Goal: Navigation & Orientation: Find specific page/section

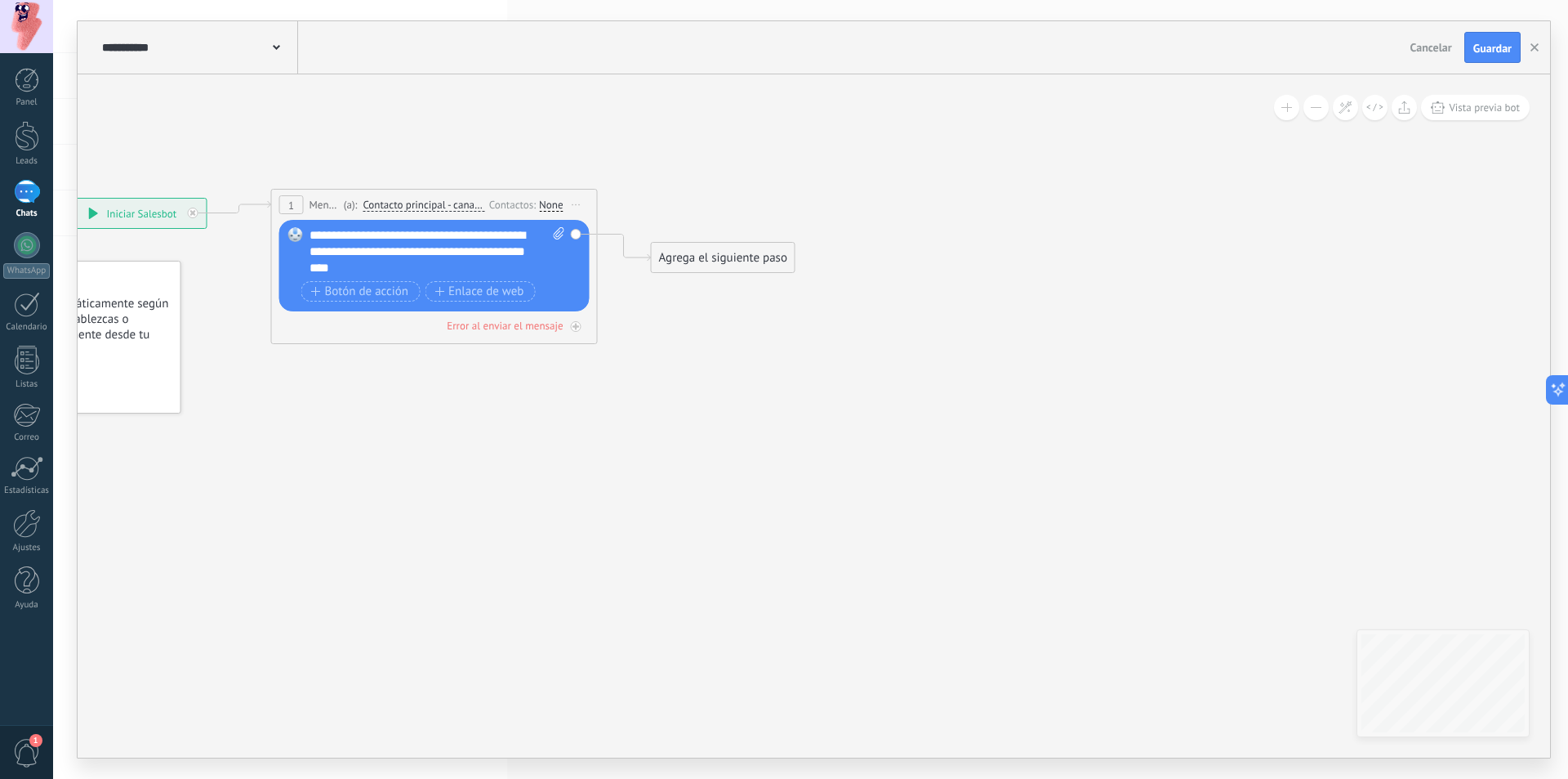
scroll to position [24, 0]
click at [27, 257] on div at bounding box center [26, 245] width 26 height 26
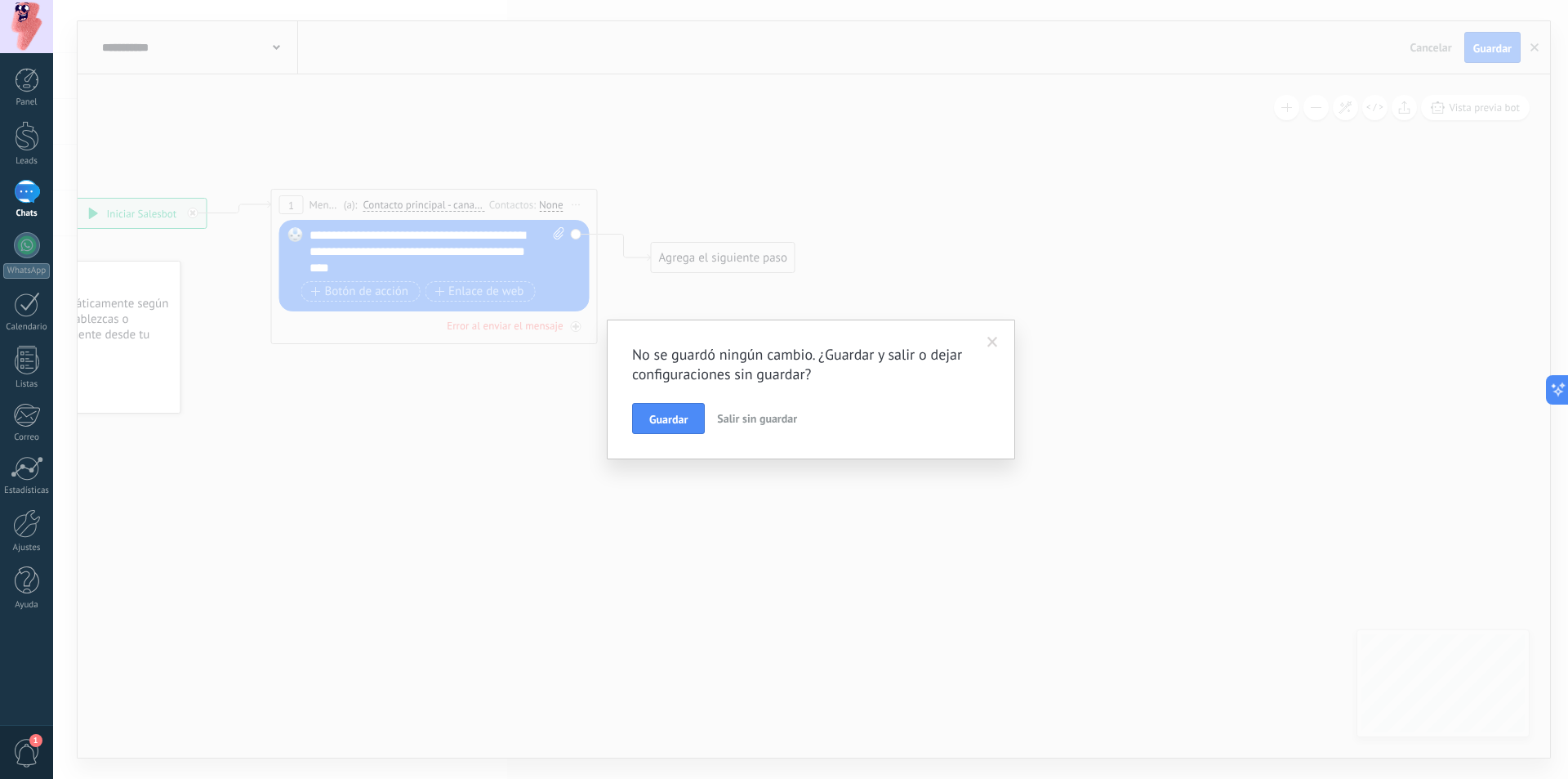
click at [730, 412] on span "Salir sin guardar" at bounding box center [756, 418] width 80 height 15
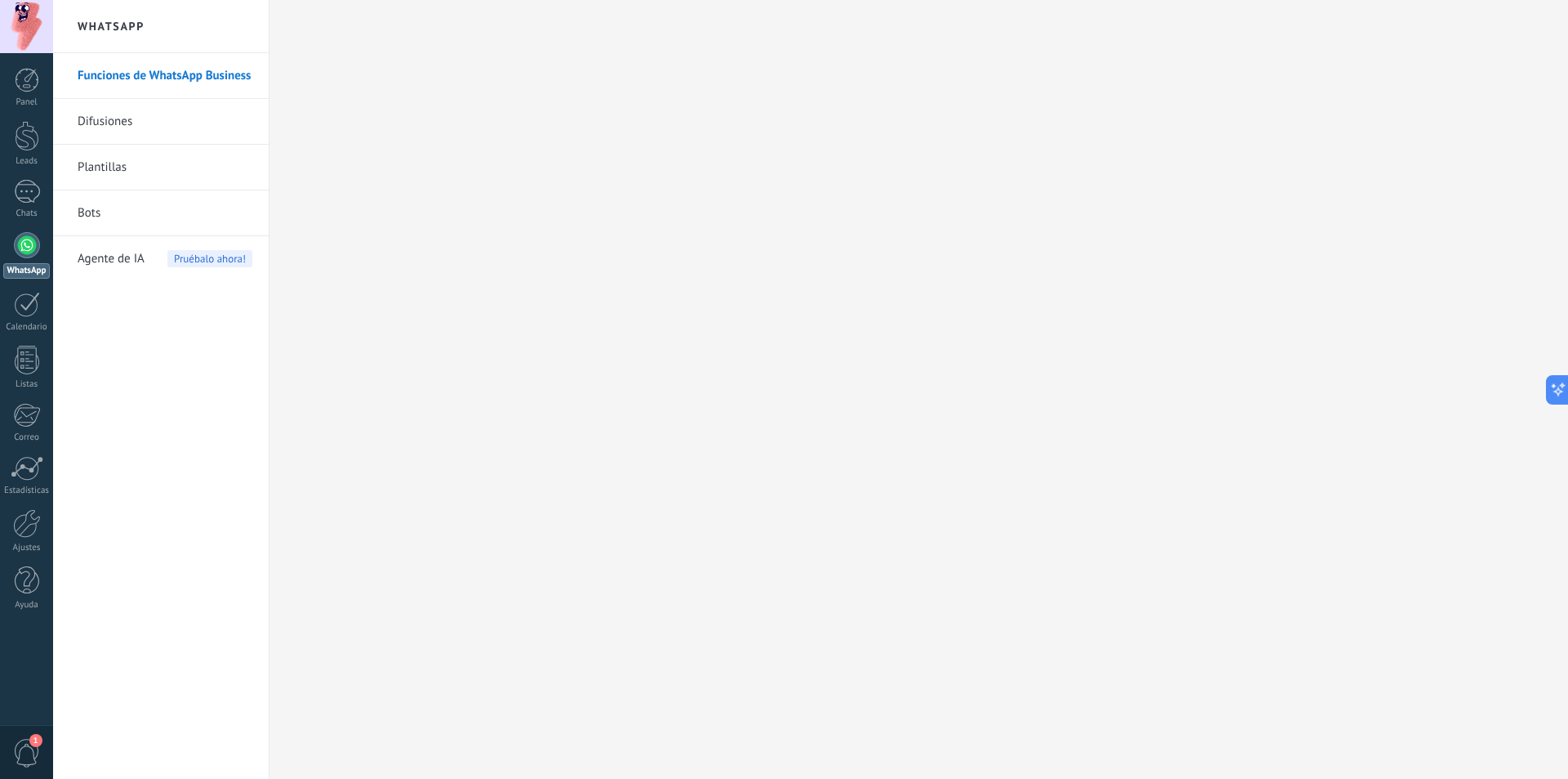
click at [154, 135] on link "Difusiones" at bounding box center [164, 121] width 175 height 45
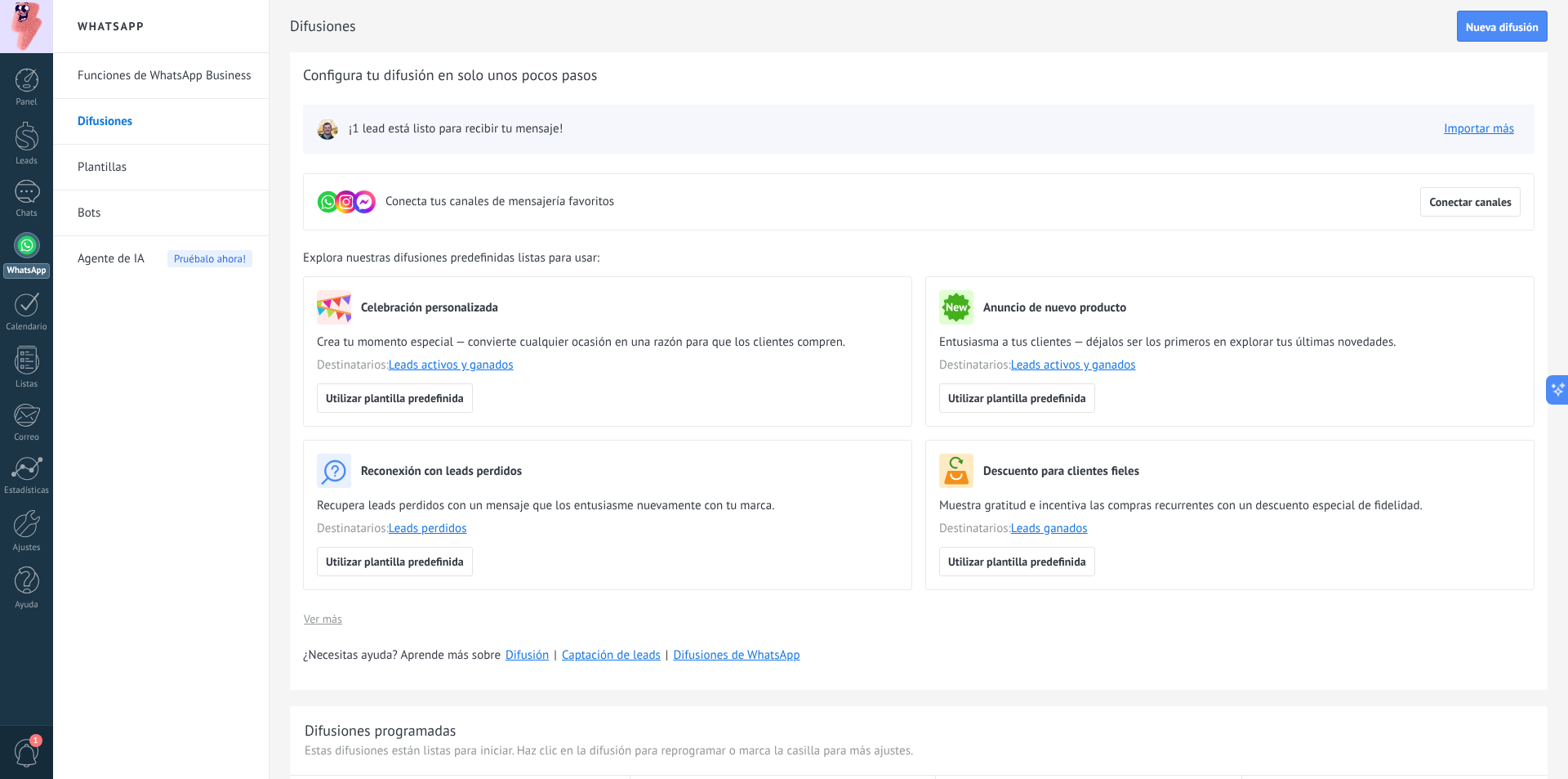
click at [154, 171] on link "Plantillas" at bounding box center [164, 166] width 175 height 45
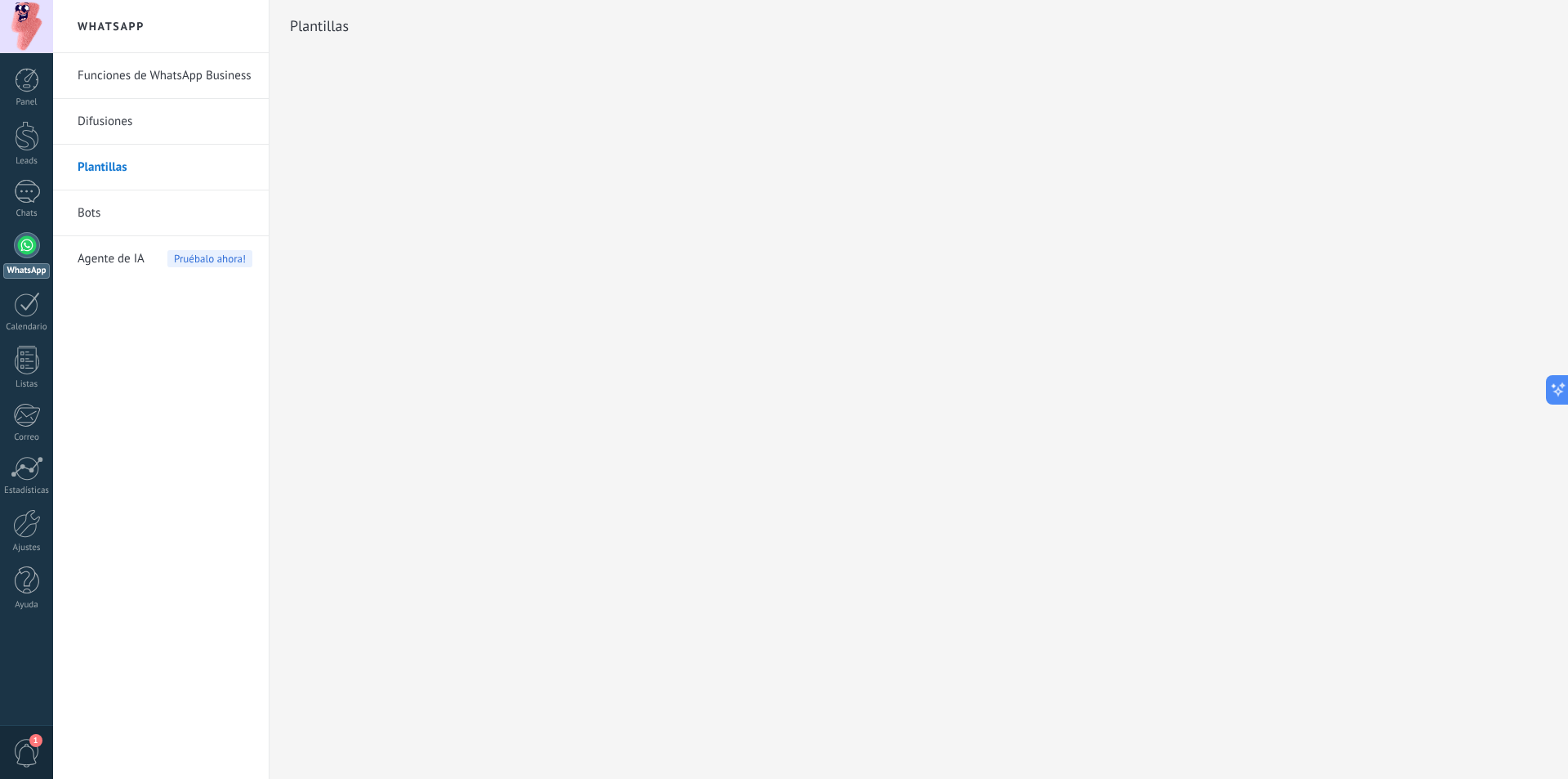
click at [150, 259] on div "Agente de IA Pruébalo ahora!" at bounding box center [164, 258] width 175 height 45
click at [162, 87] on link "Funciones de WhatsApp Business" at bounding box center [164, 75] width 175 height 45
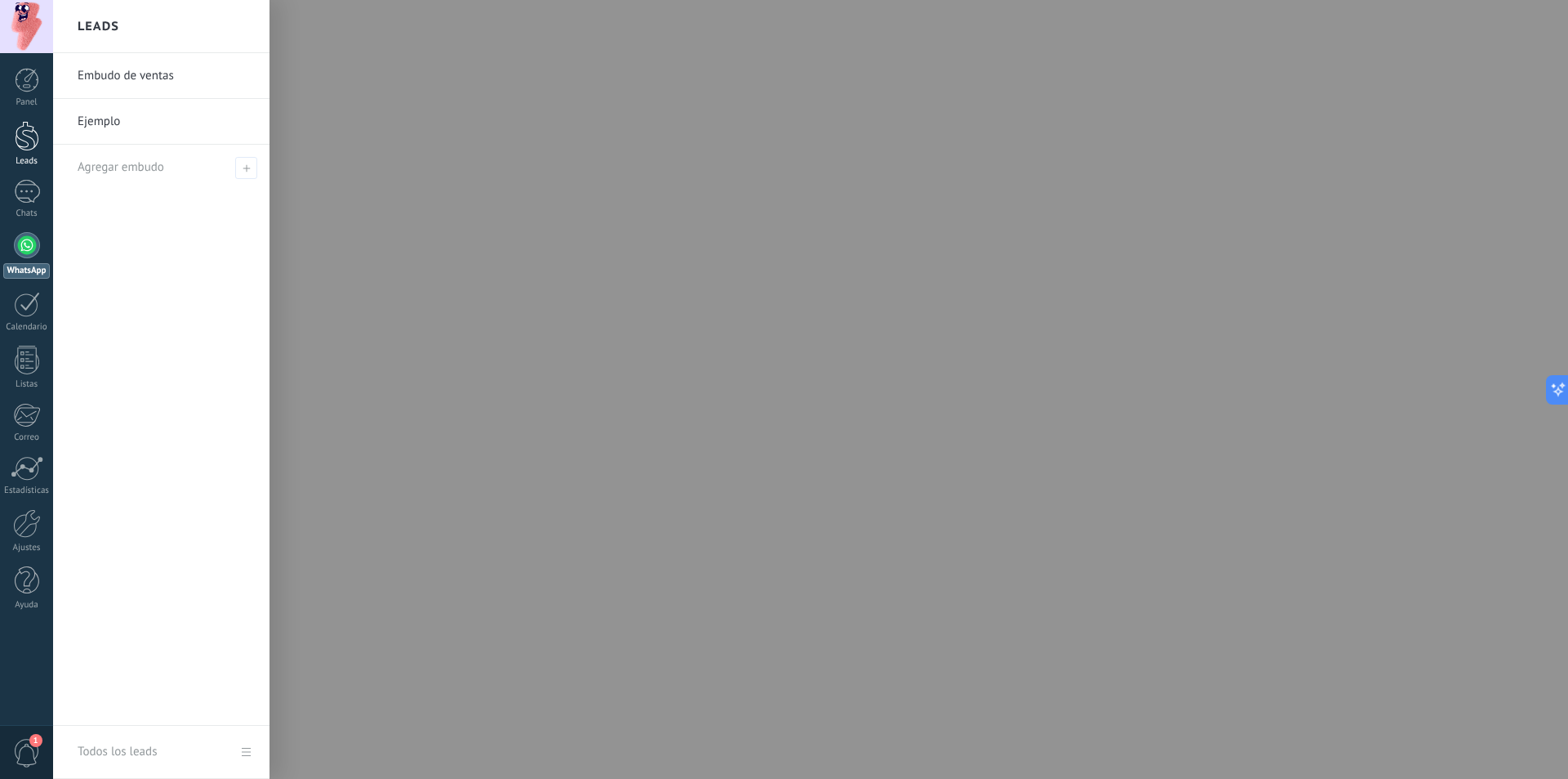
click at [15, 142] on div at bounding box center [26, 135] width 24 height 30
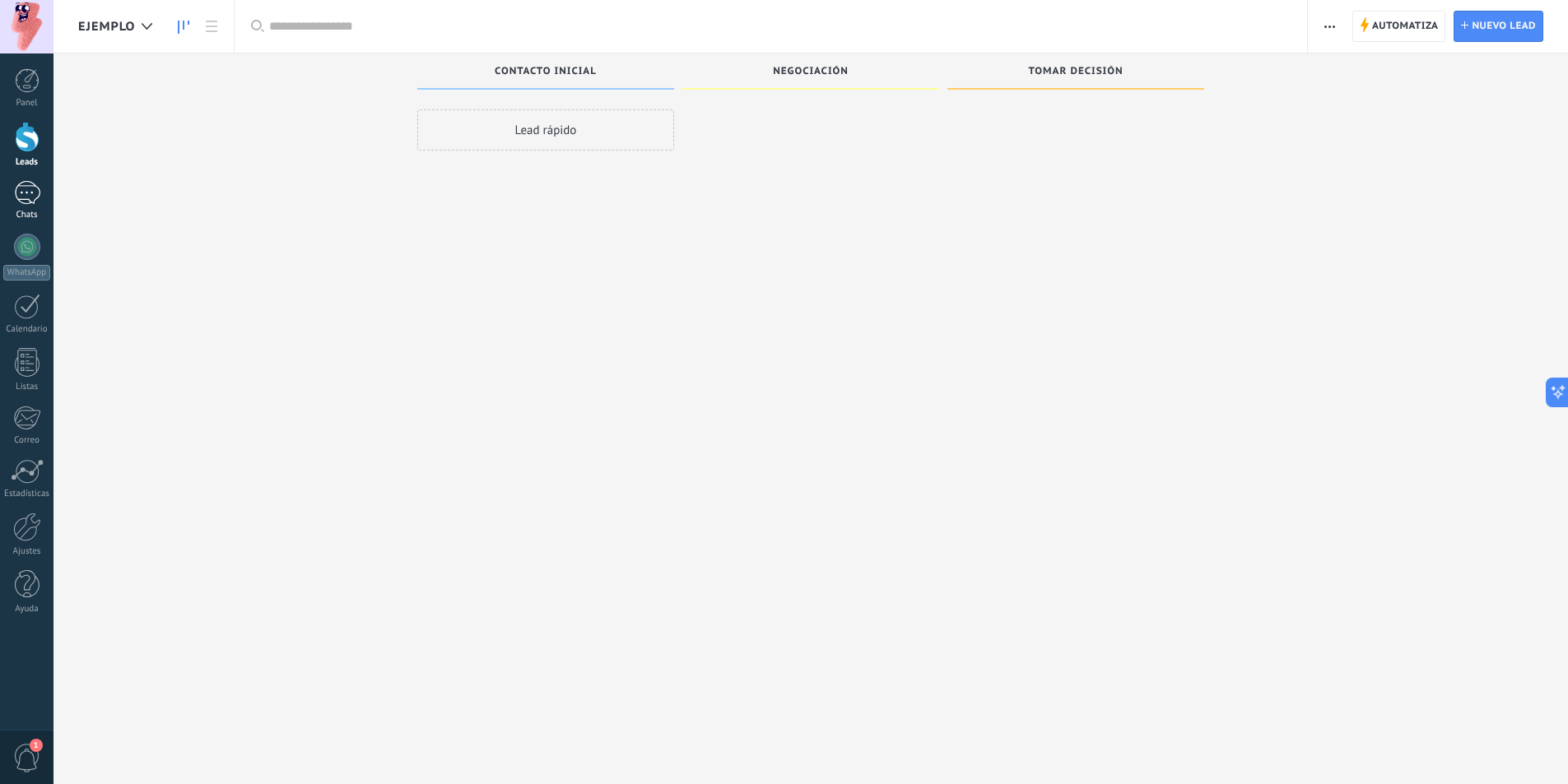
click at [28, 191] on div at bounding box center [26, 193] width 26 height 23
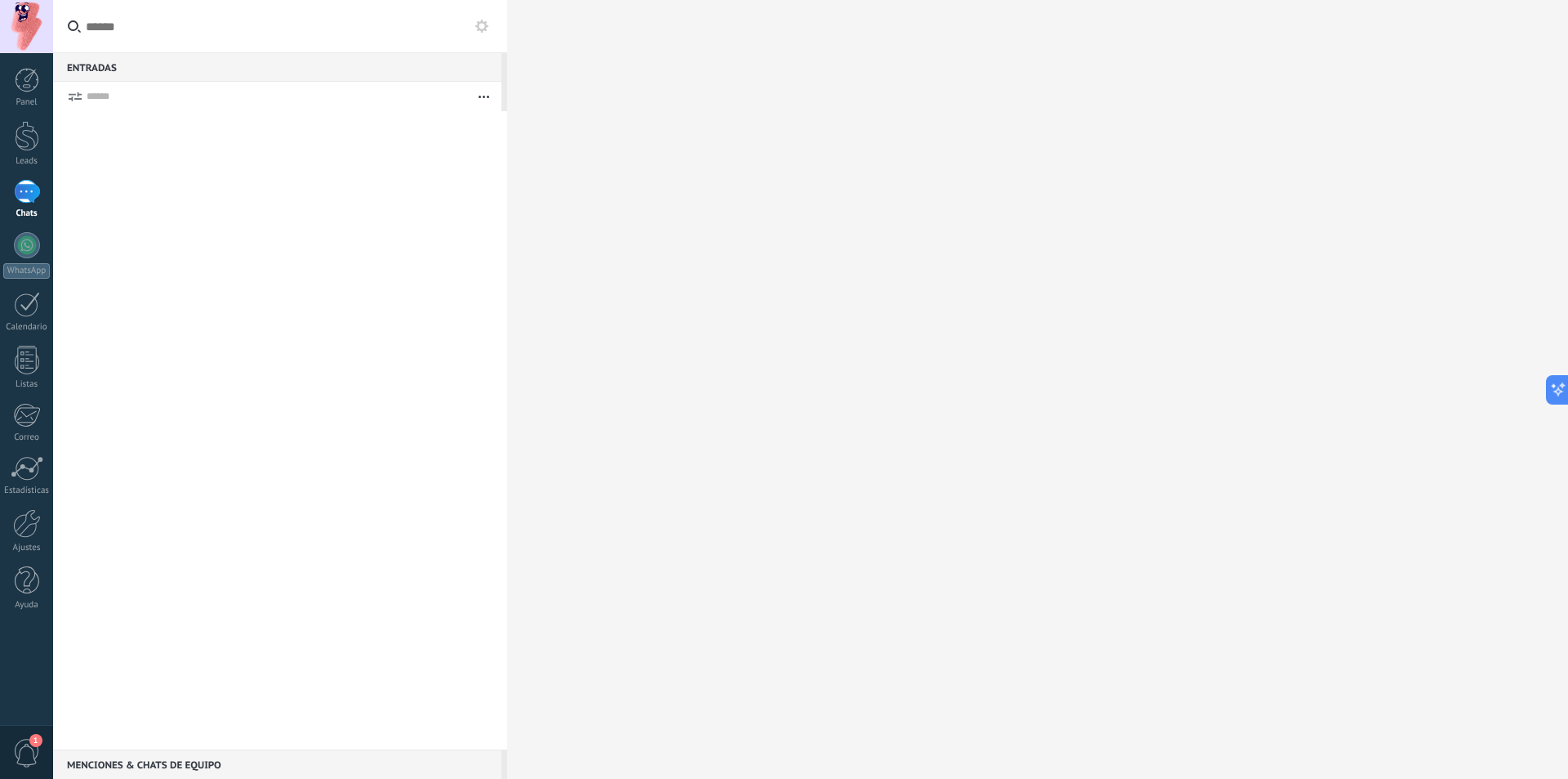
click at [34, 203] on div at bounding box center [26, 192] width 26 height 23
click at [31, 164] on div "Leads" at bounding box center [26, 161] width 47 height 11
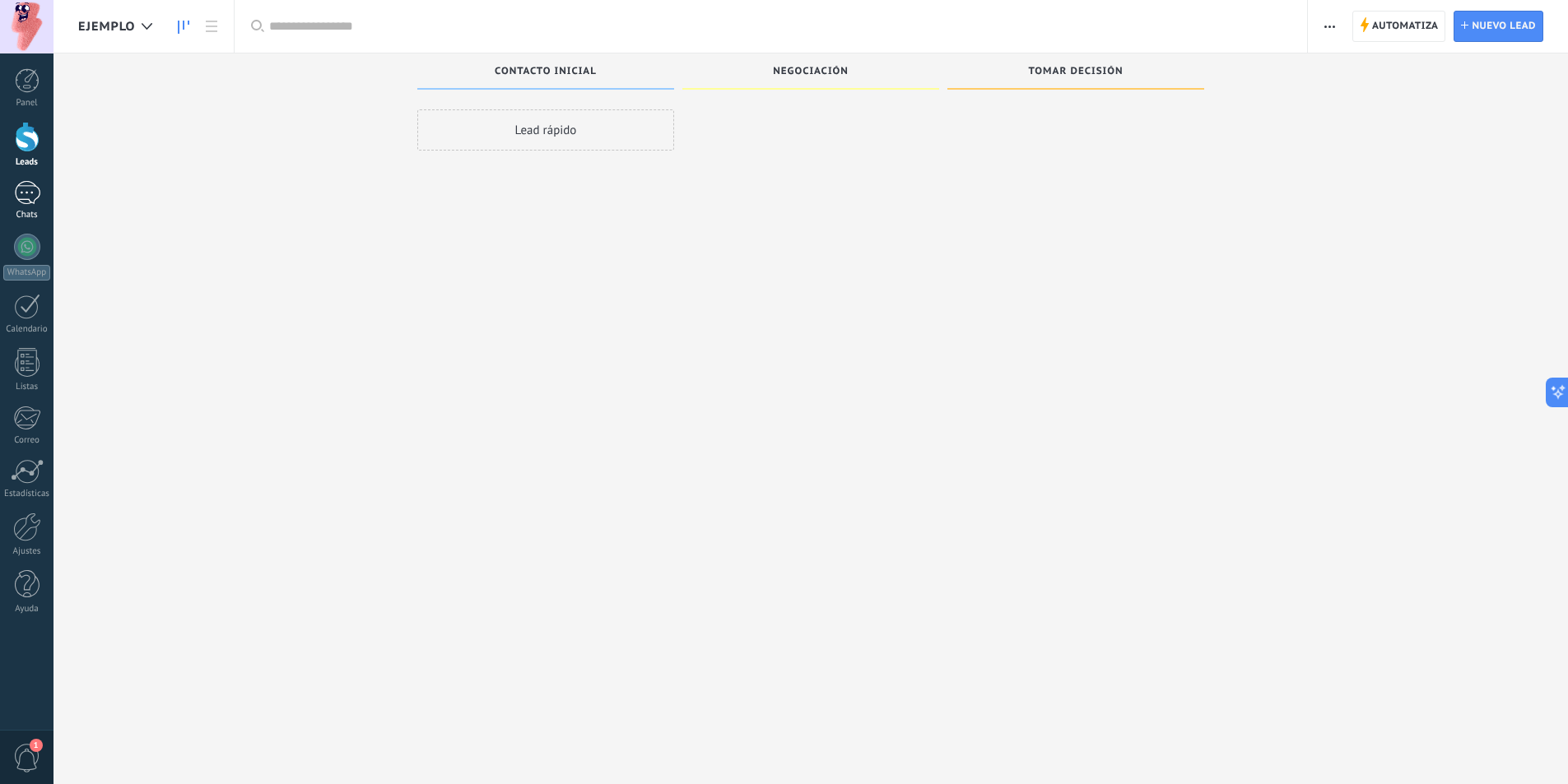
click at [1, 191] on link "Chats" at bounding box center [26, 201] width 54 height 40
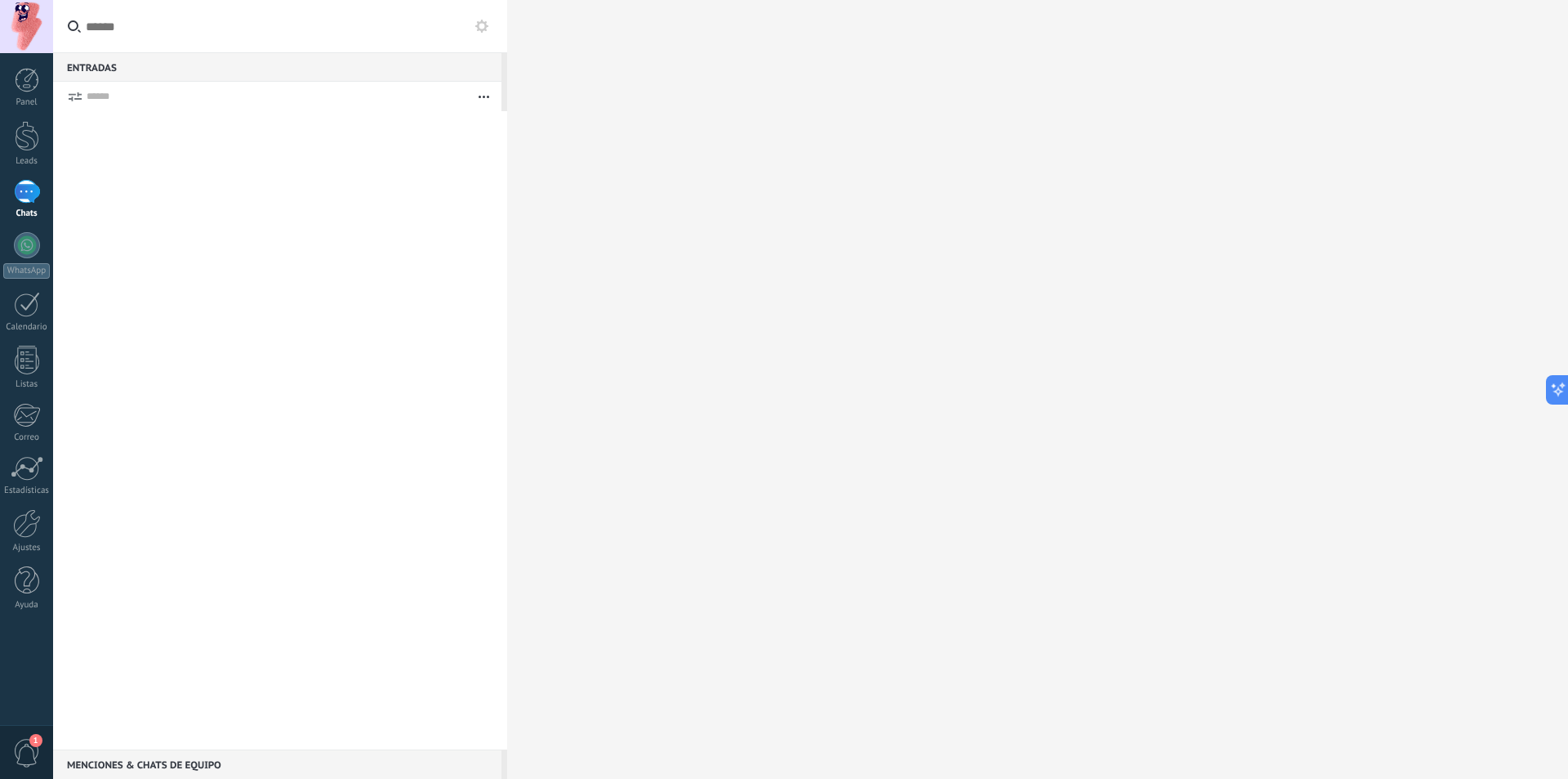
click at [484, 19] on icon at bounding box center [482, 26] width 14 height 14
click at [484, 15] on input "text" at bounding box center [281, 26] width 455 height 53
click at [486, 23] on use at bounding box center [482, 26] width 14 height 14
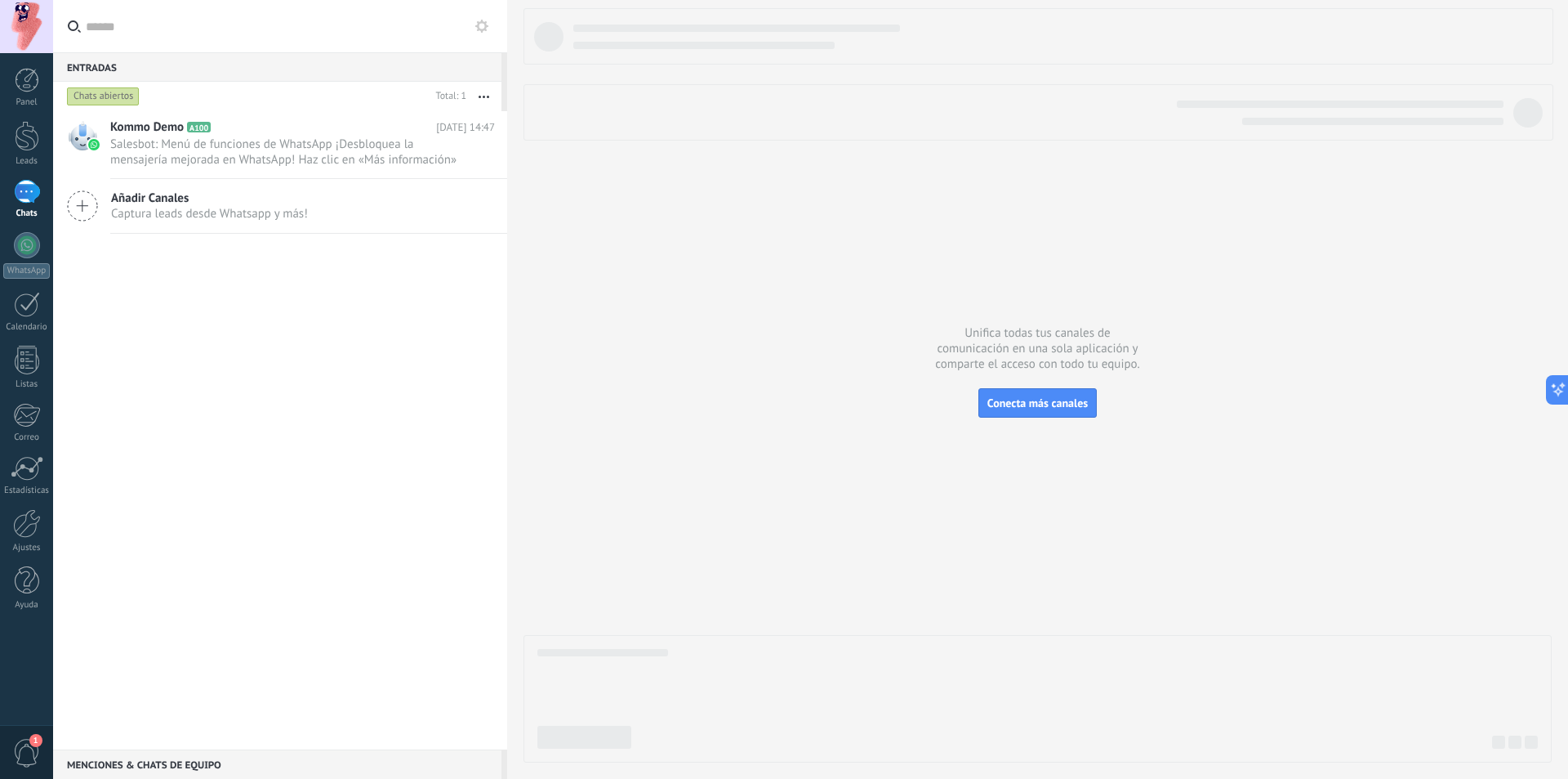
click at [483, 23] on icon at bounding box center [482, 26] width 14 height 14
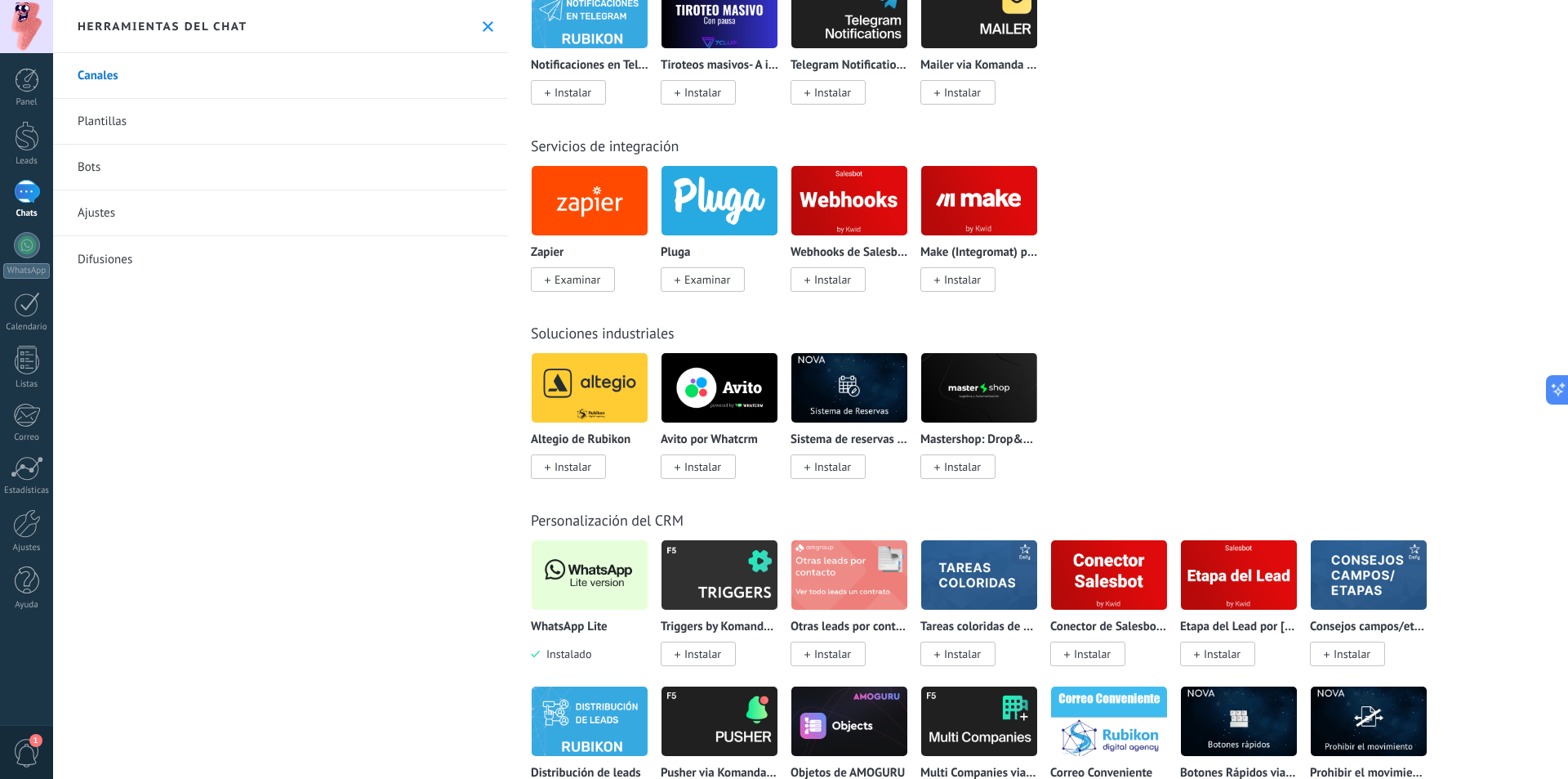
scroll to position [2778, 0]
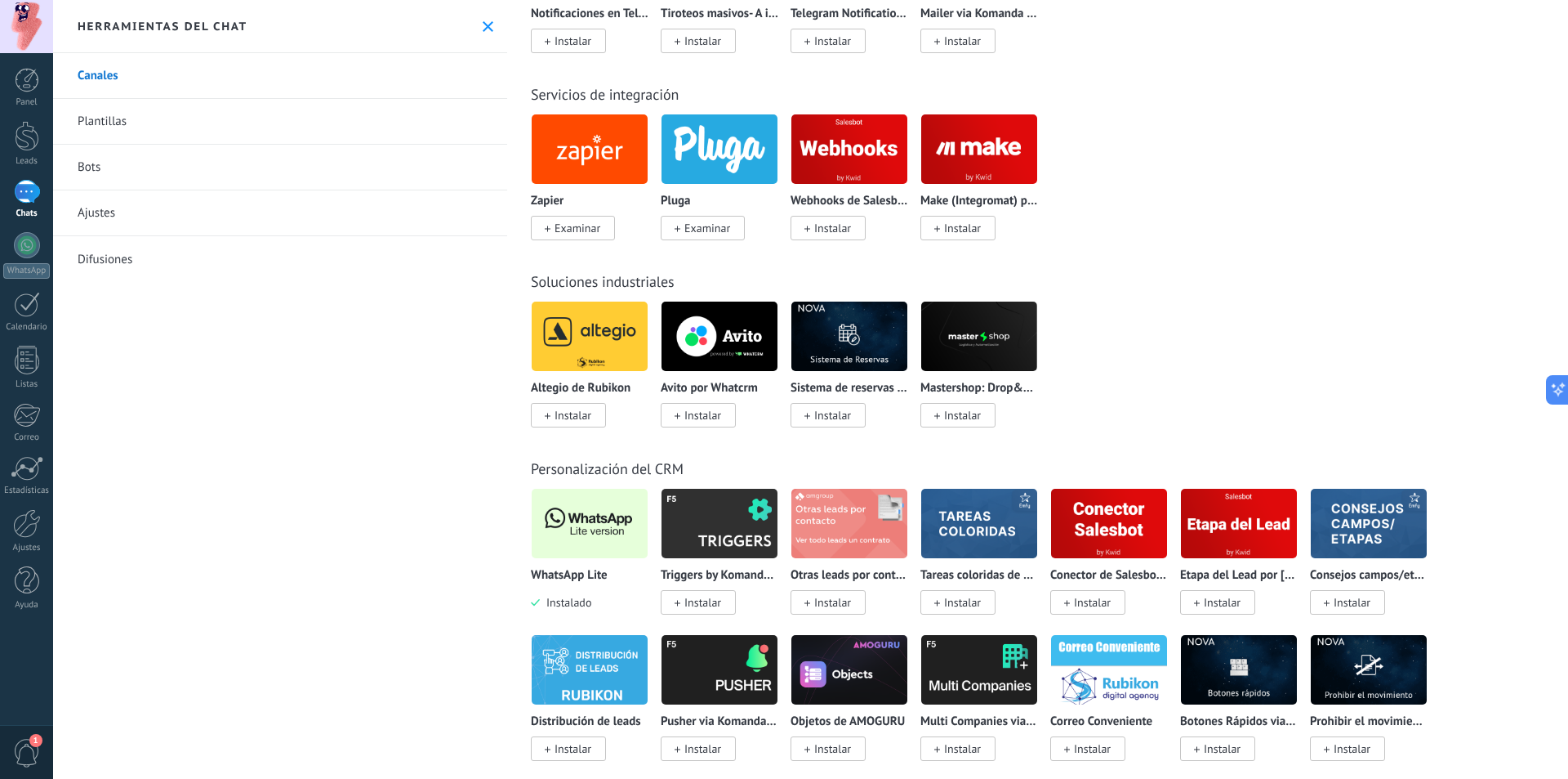
click at [589, 542] on img at bounding box center [590, 524] width 116 height 79
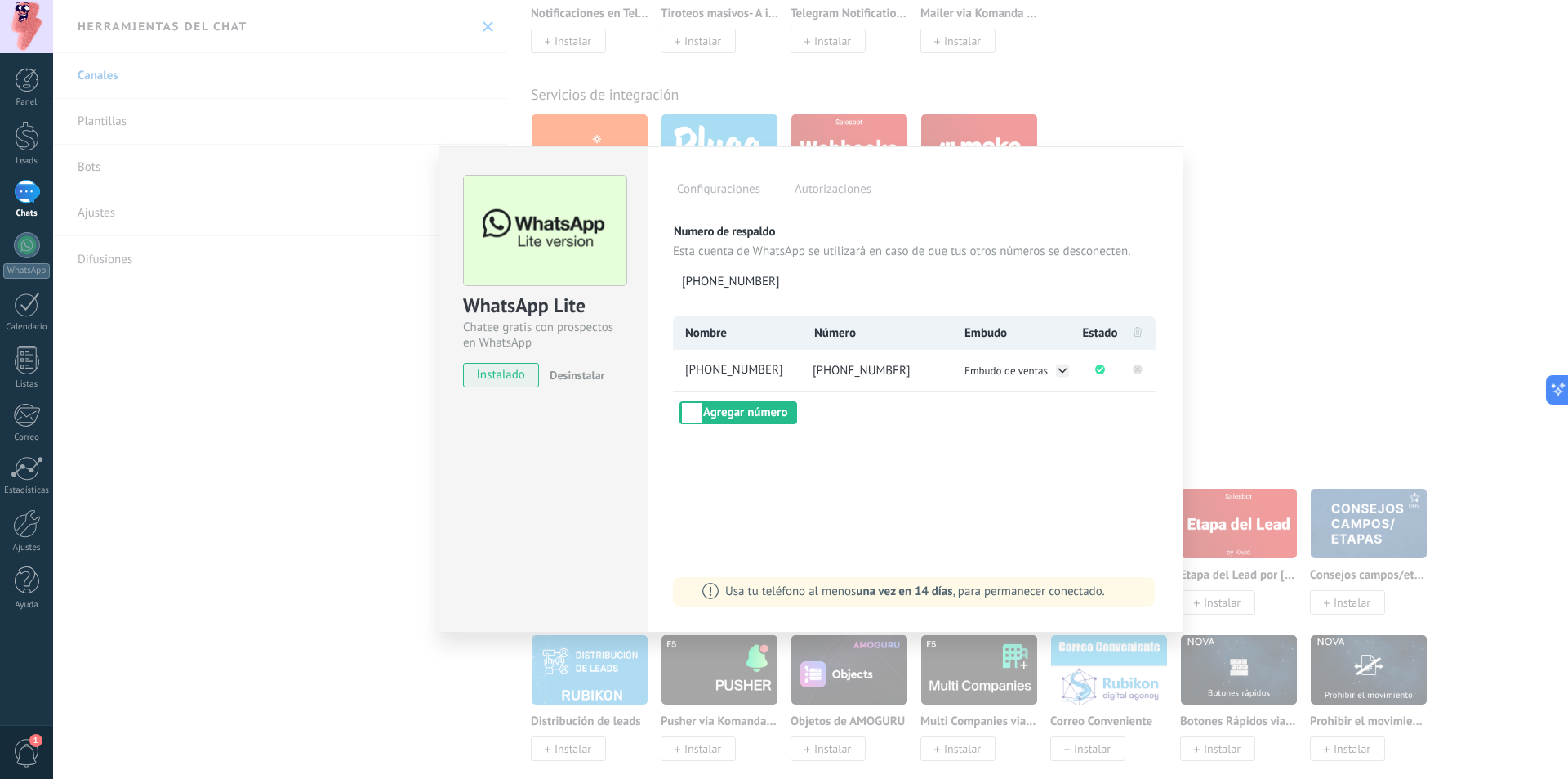
click at [1139, 367] on rect at bounding box center [1138, 370] width 10 height 10
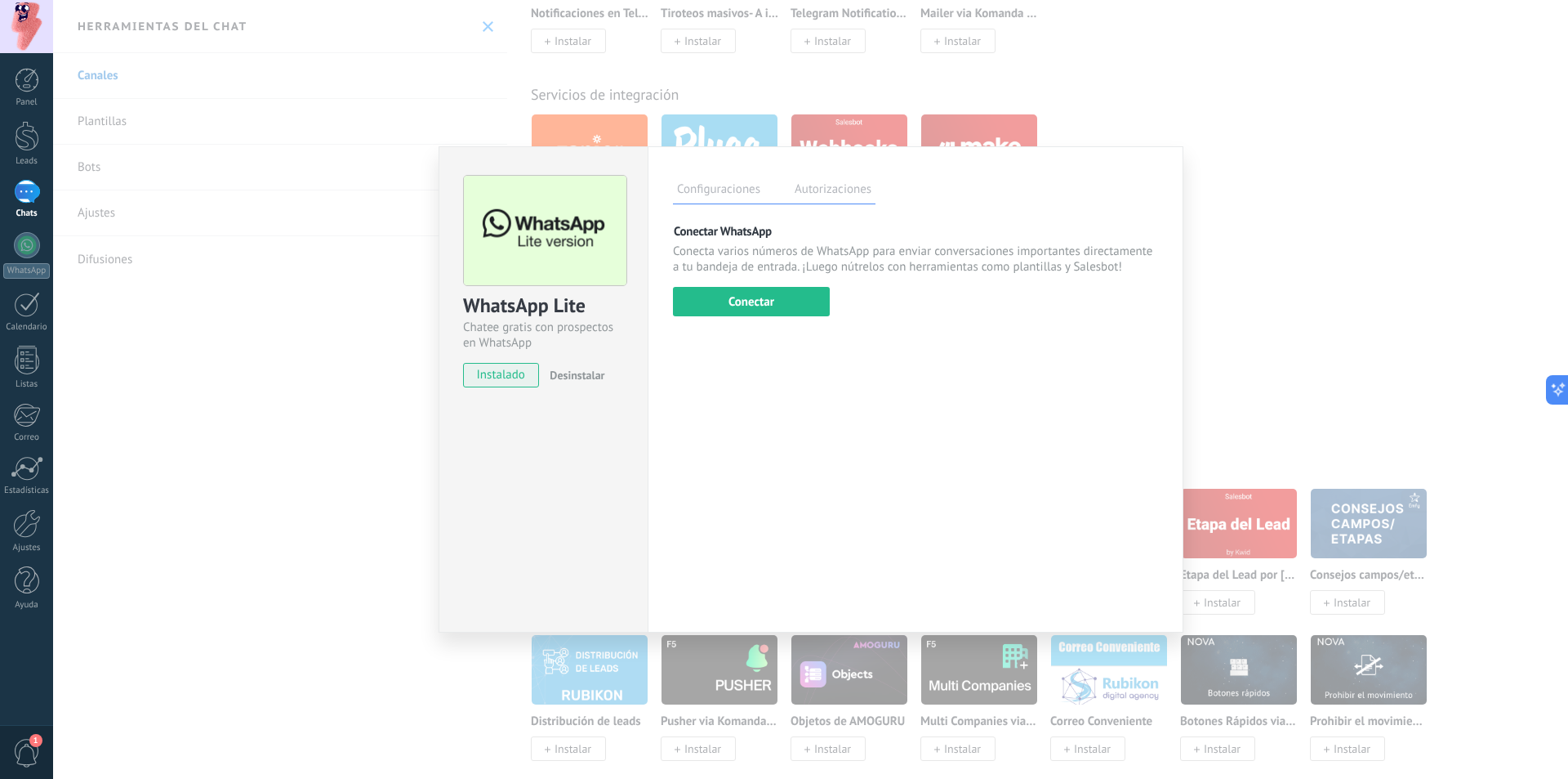
click at [1205, 101] on div "WhatsApp Lite Chatee gratis con prospectos en WhatsApp instalado Desinstalar Co…" at bounding box center [811, 389] width 1515 height 779
